Goal: Task Accomplishment & Management: Use online tool/utility

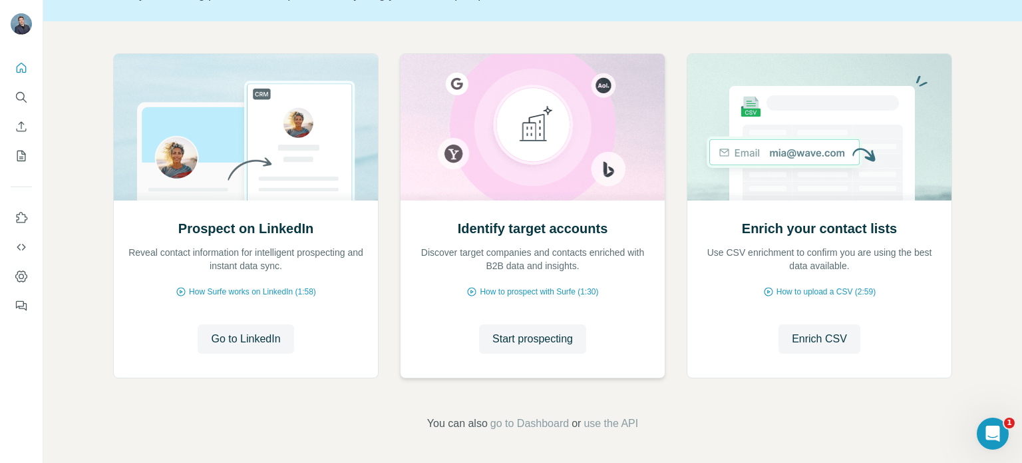
scroll to position [112, 0]
click at [19, 158] on icon "My lists" at bounding box center [21, 155] width 13 height 13
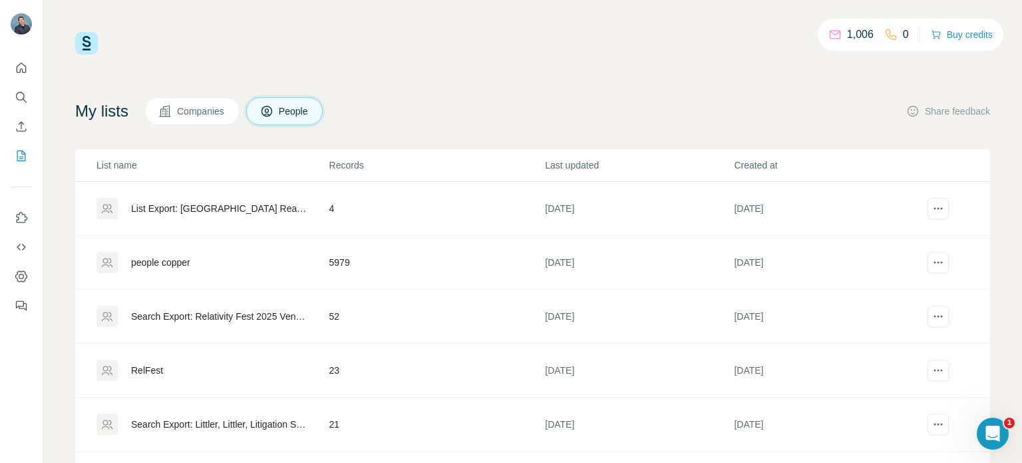
click at [218, 109] on span "Companies" at bounding box center [201, 111] width 49 height 13
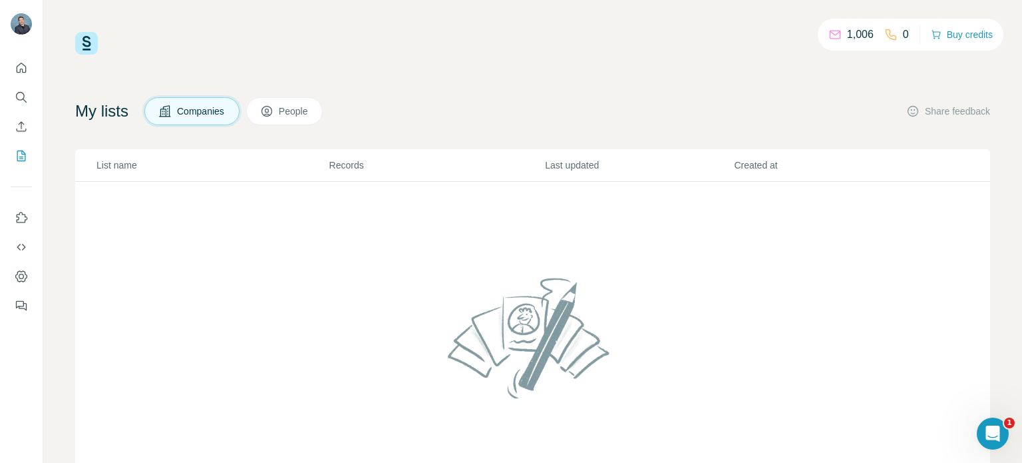
click at [310, 115] on span "People" at bounding box center [294, 111] width 31 height 13
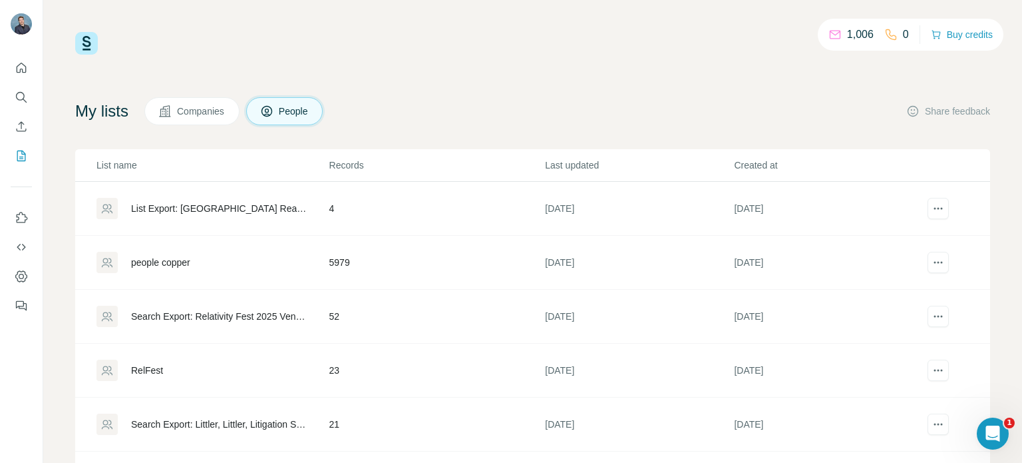
click at [208, 109] on span "Companies" at bounding box center [201, 111] width 49 height 13
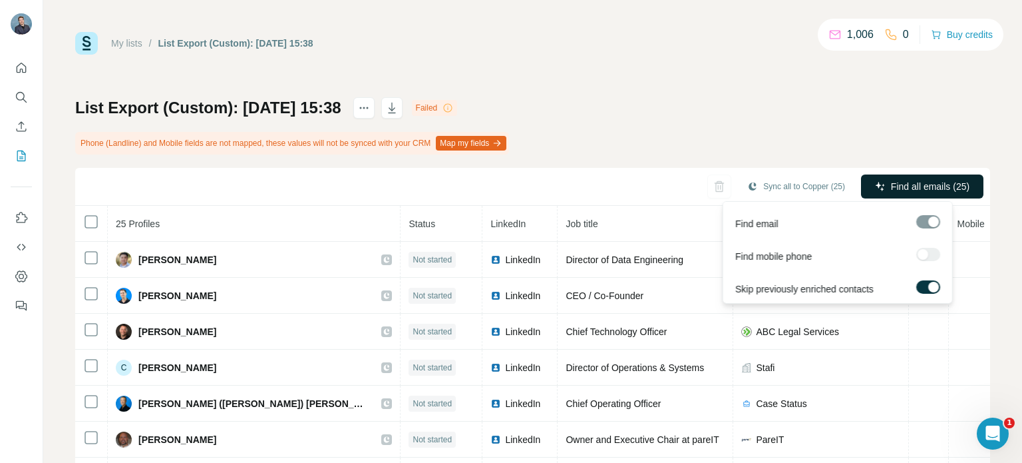
click at [910, 190] on span "Find all emails (25)" at bounding box center [930, 186] width 79 height 13
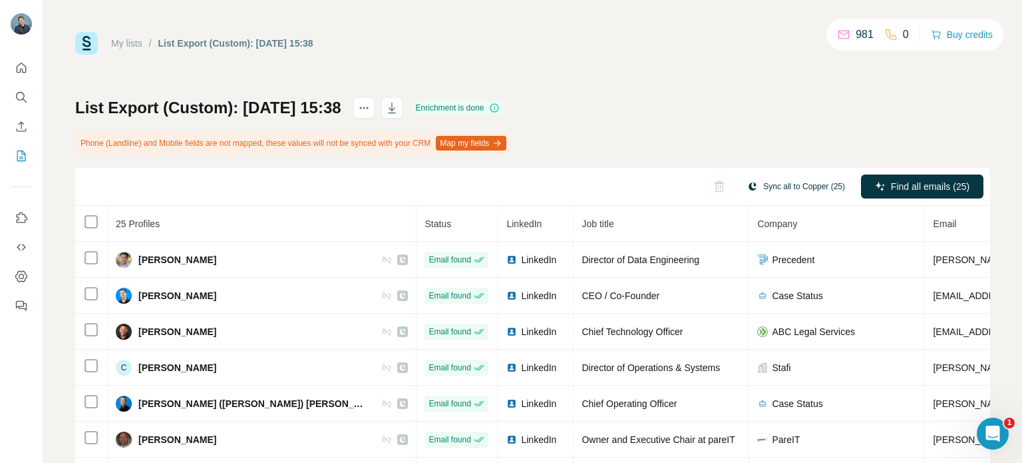
click at [763, 190] on button "Sync all to Copper (25)" at bounding box center [796, 186] width 116 height 20
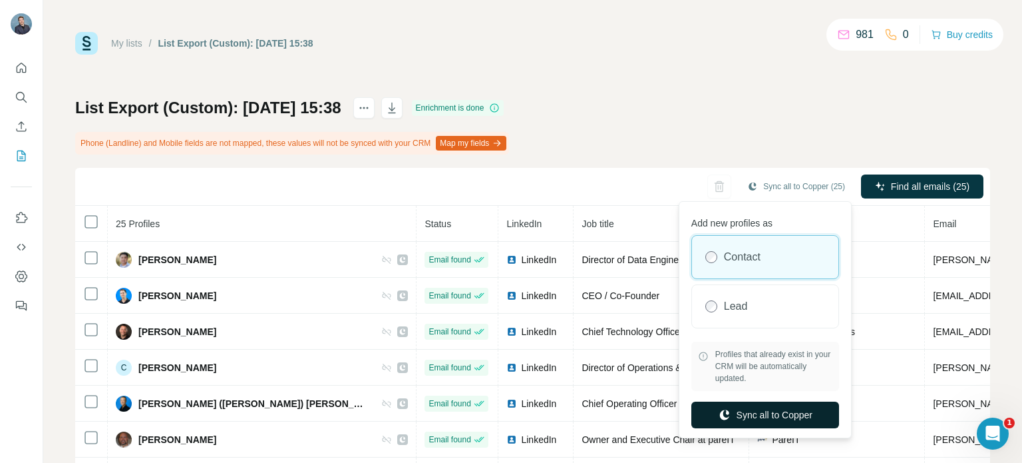
click at [826, 411] on button "Sync all to Copper" at bounding box center [766, 414] width 148 height 27
